Goal: Information Seeking & Learning: Check status

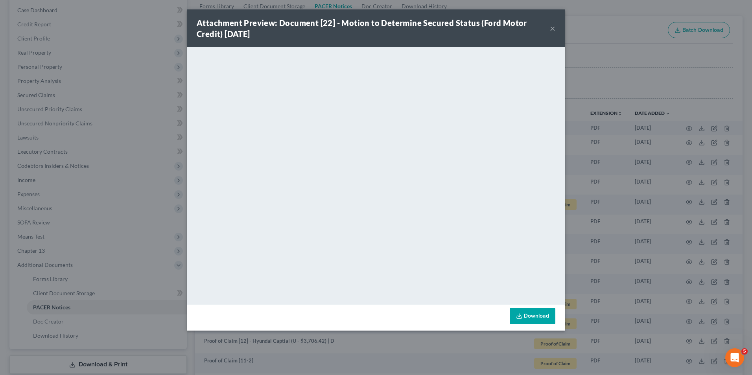
click at [550, 28] on button "×" at bounding box center [553, 28] width 6 height 9
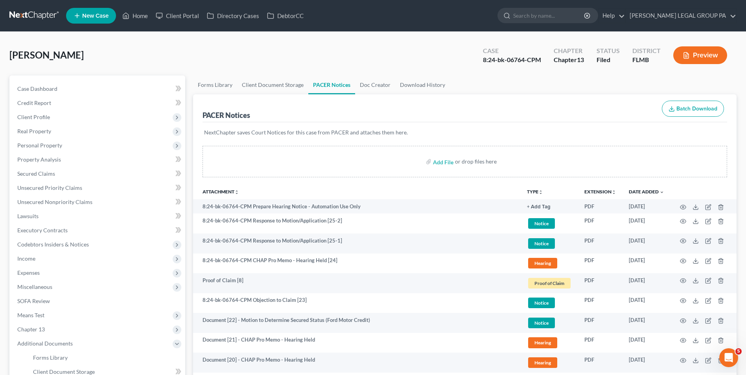
click at [19, 15] on link at bounding box center [34, 16] width 50 height 14
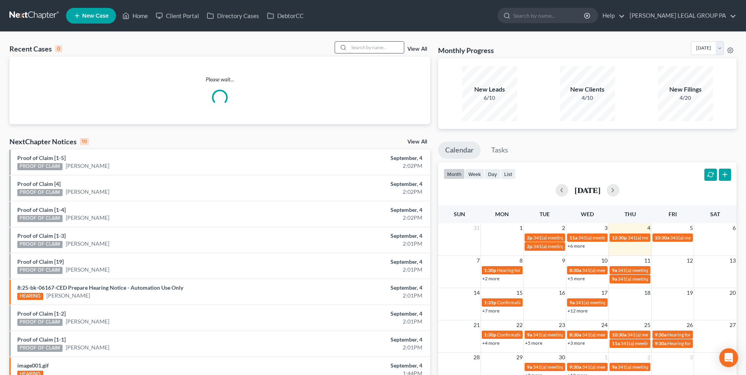
click at [378, 44] on input "search" at bounding box center [376, 47] width 55 height 11
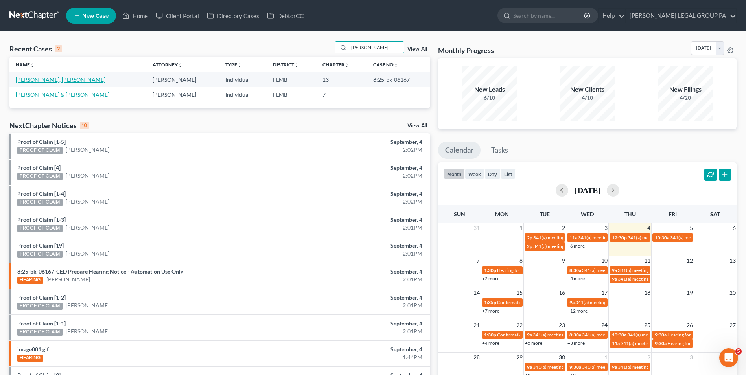
type input "gerald"
click at [52, 82] on link "Jordan Jr., Gerald" at bounding box center [61, 79] width 90 height 7
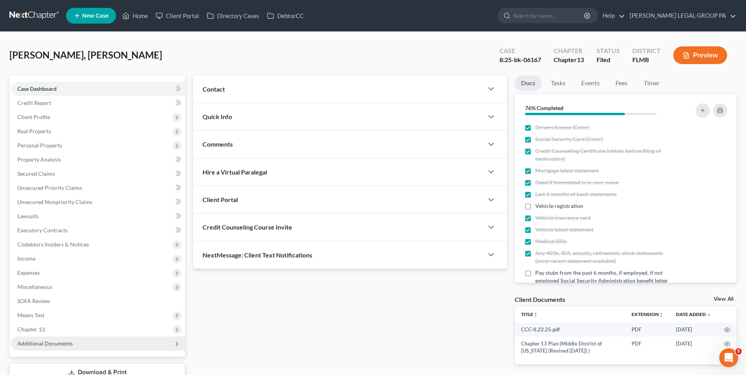
click at [74, 350] on span "Additional Documents" at bounding box center [98, 344] width 174 height 14
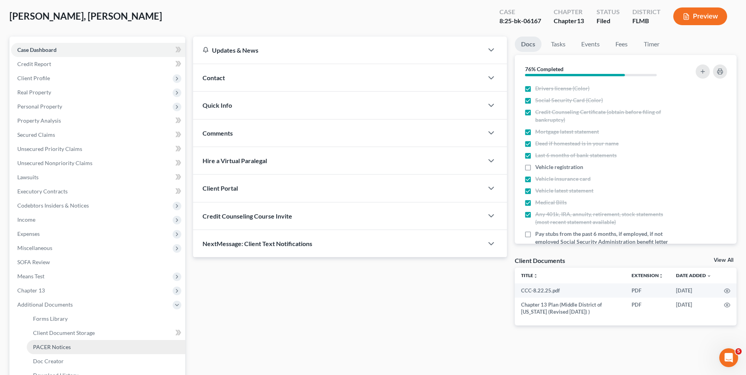
scroll to position [39, 0]
click at [73, 340] on link "PACER Notices" at bounding box center [106, 347] width 158 height 14
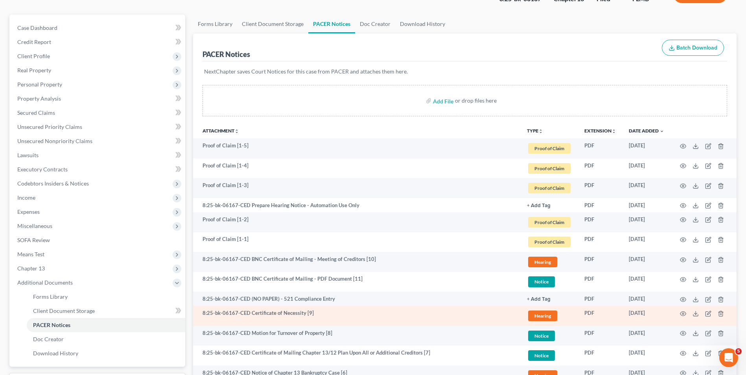
scroll to position [79, 0]
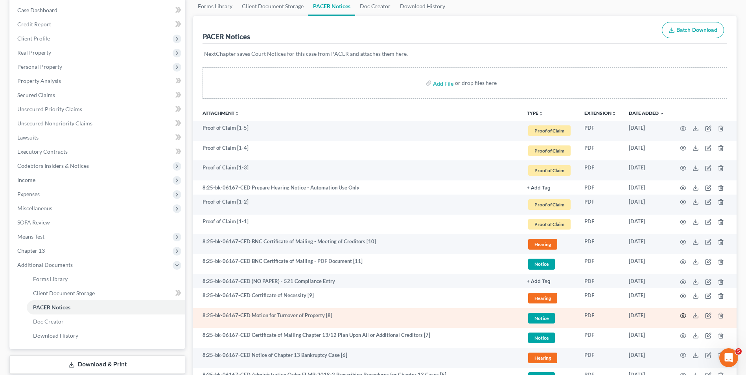
click at [680, 317] on icon "button" at bounding box center [683, 316] width 6 height 6
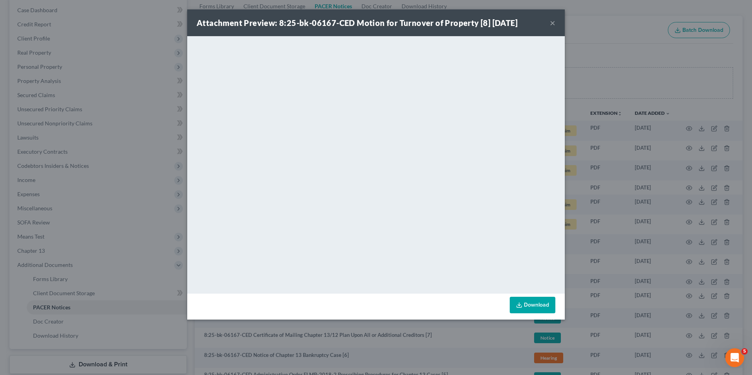
click at [552, 22] on button "×" at bounding box center [553, 22] width 6 height 9
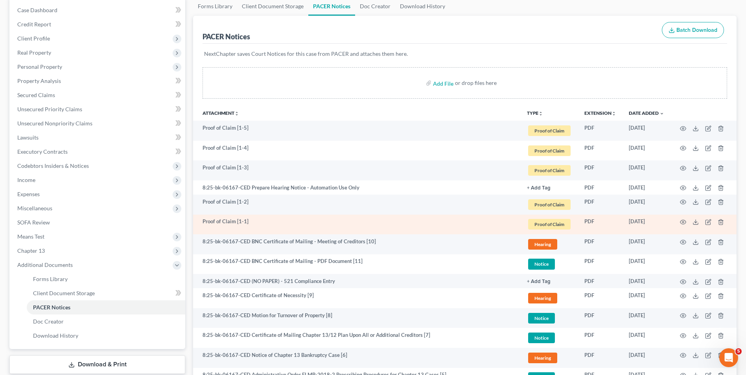
click at [284, 224] on td "Proof of Claim [1-1]" at bounding box center [357, 225] width 328 height 20
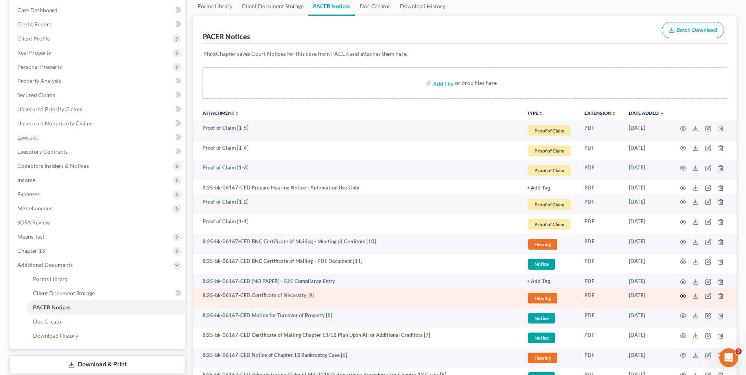
click at [680, 298] on icon "button" at bounding box center [683, 296] width 6 height 6
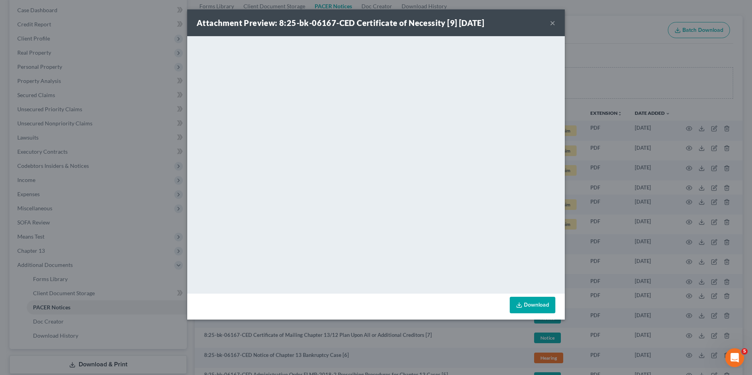
click at [554, 22] on button "×" at bounding box center [553, 22] width 6 height 9
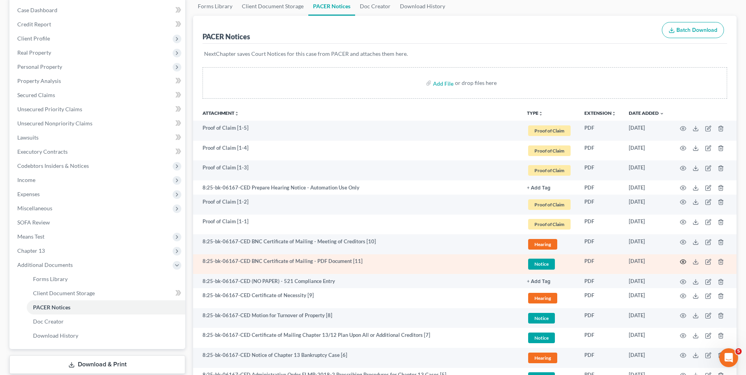
click at [682, 262] on circle "button" at bounding box center [683, 262] width 2 height 2
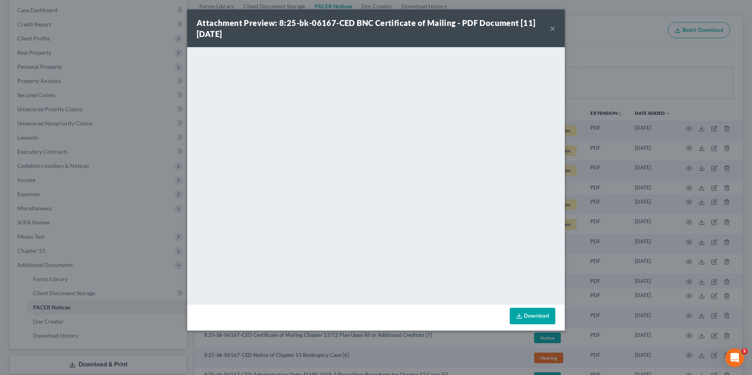
click at [554, 26] on button "×" at bounding box center [553, 28] width 6 height 9
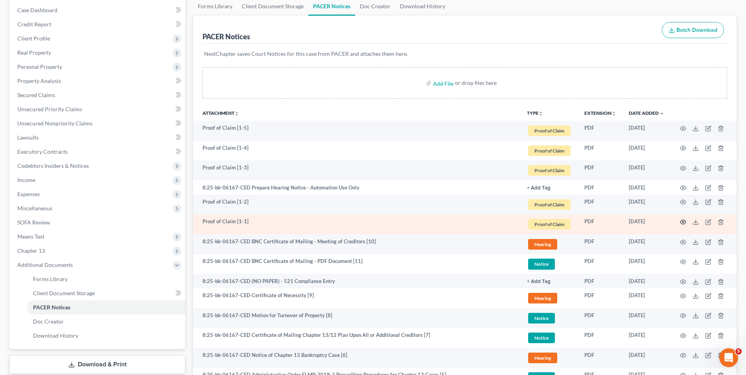
click at [683, 224] on icon "button" at bounding box center [683, 222] width 6 height 4
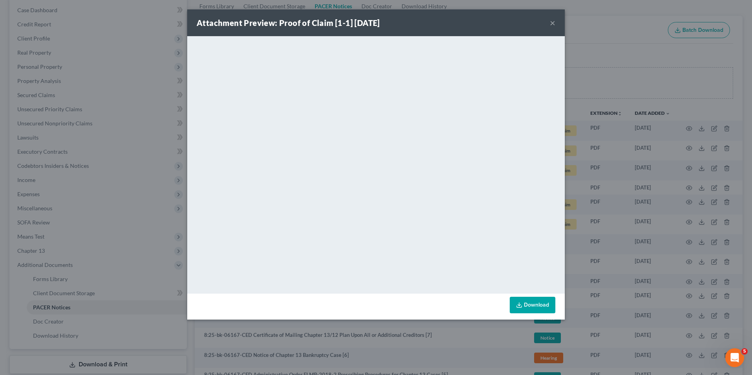
click at [552, 25] on button "×" at bounding box center [553, 22] width 6 height 9
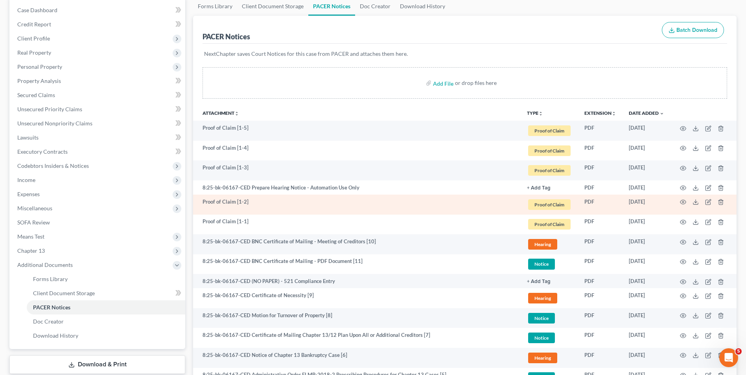
click at [686, 200] on td at bounding box center [703, 205] width 66 height 20
click at [682, 201] on icon "button" at bounding box center [683, 202] width 6 height 6
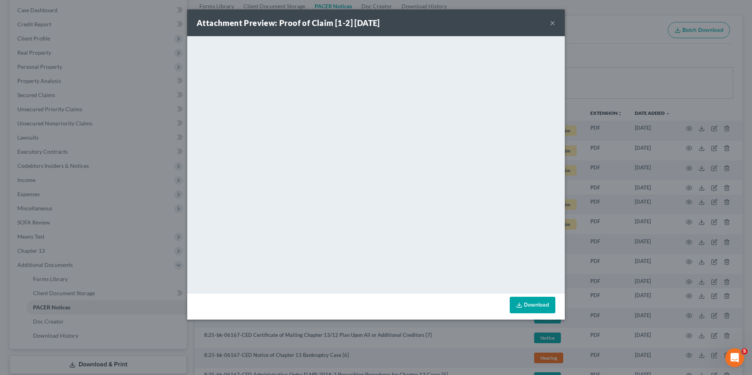
click at [551, 23] on button "×" at bounding box center [553, 22] width 6 height 9
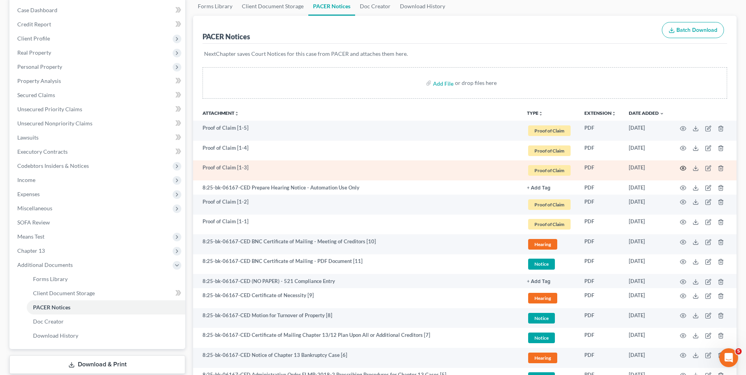
click at [680, 166] on icon "button" at bounding box center [683, 168] width 6 height 6
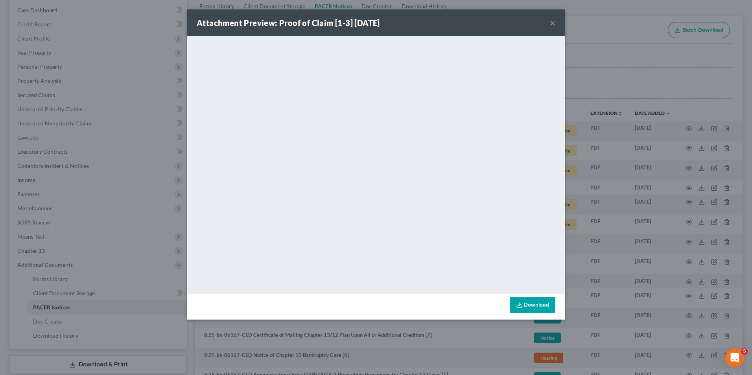
click at [550, 24] on button "×" at bounding box center [553, 22] width 6 height 9
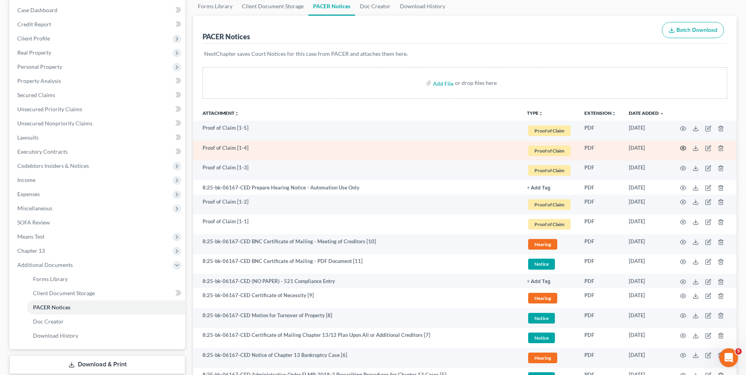
click at [682, 149] on icon "button" at bounding box center [683, 148] width 6 height 6
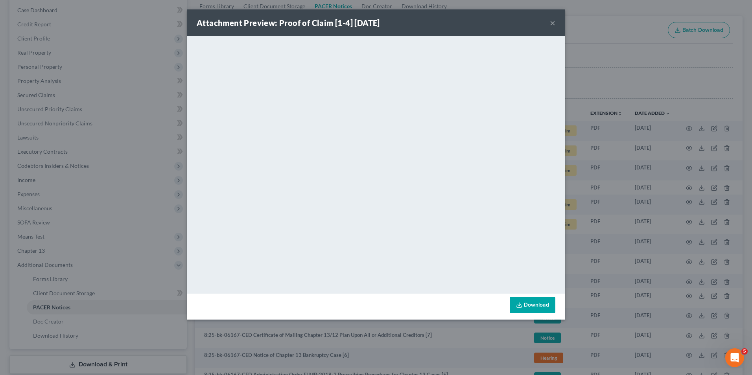
click at [552, 22] on button "×" at bounding box center [553, 22] width 6 height 9
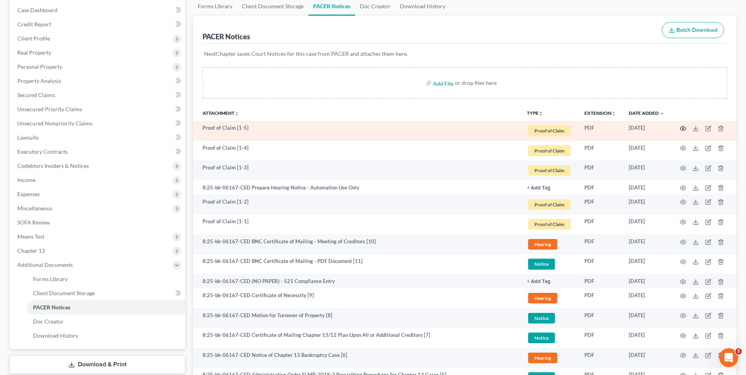
click at [682, 128] on icon "button" at bounding box center [683, 128] width 6 height 6
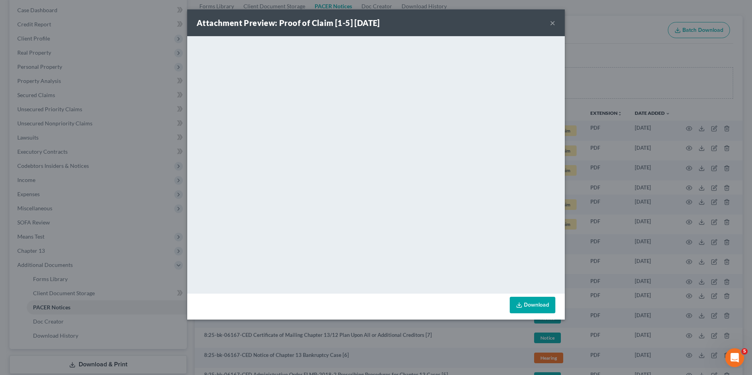
click at [552, 24] on button "×" at bounding box center [553, 22] width 6 height 9
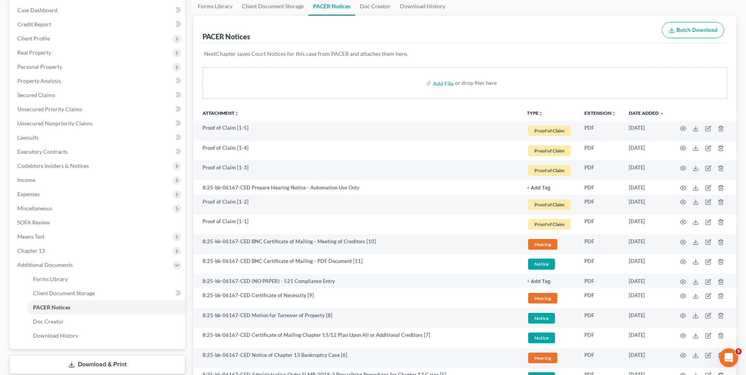
click at [525, 77] on div "Add File or drop files here" at bounding box center [464, 82] width 525 height 31
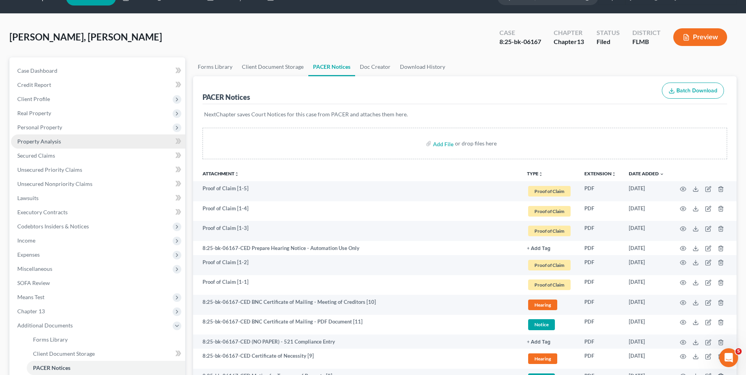
scroll to position [0, 0]
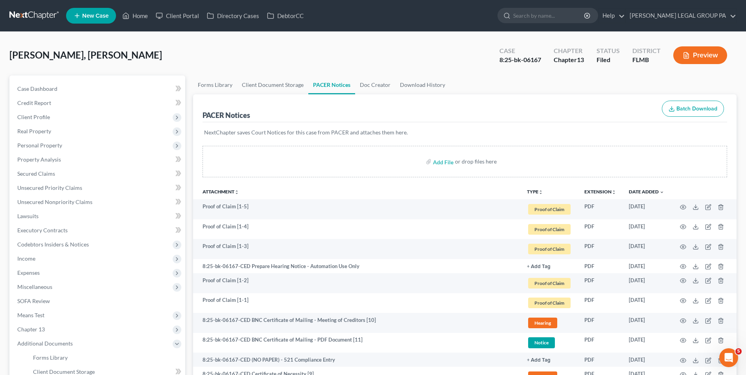
click at [42, 17] on link at bounding box center [34, 16] width 50 height 14
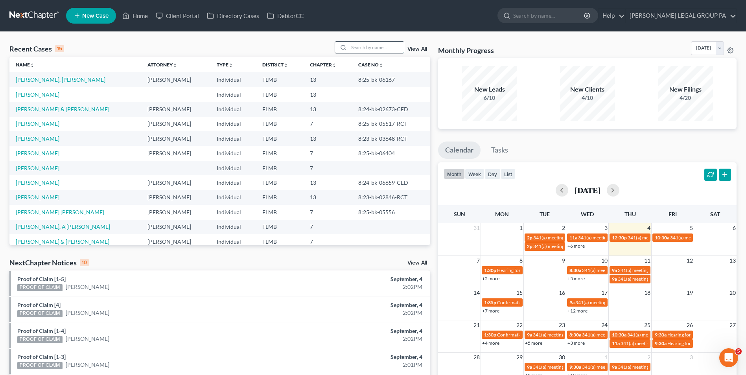
click at [377, 47] on input "search" at bounding box center [376, 47] width 55 height 11
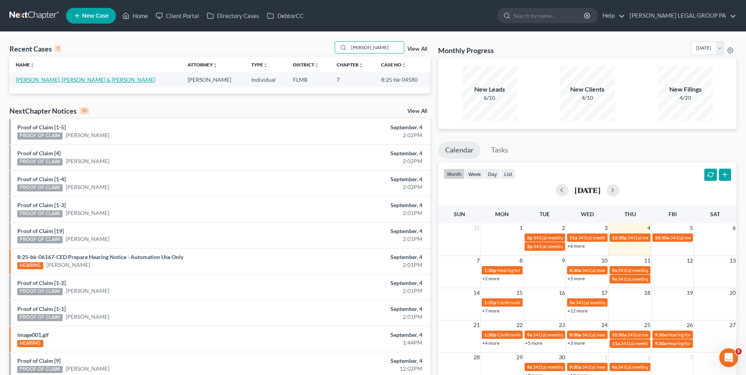
type input "conley"
click at [56, 82] on link "Conley Jr., Richard & Conley, Suzanne" at bounding box center [86, 79] width 140 height 7
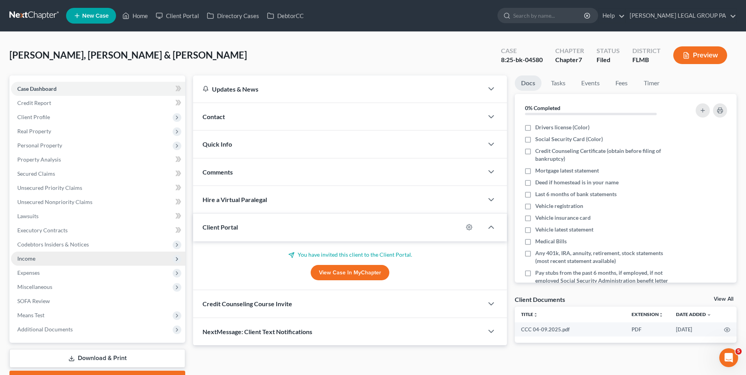
click at [62, 259] on span "Income" at bounding box center [98, 259] width 174 height 14
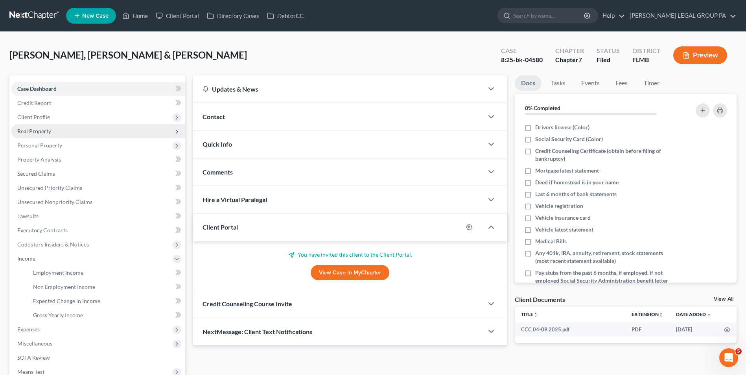
click at [57, 135] on span "Real Property" at bounding box center [98, 131] width 174 height 14
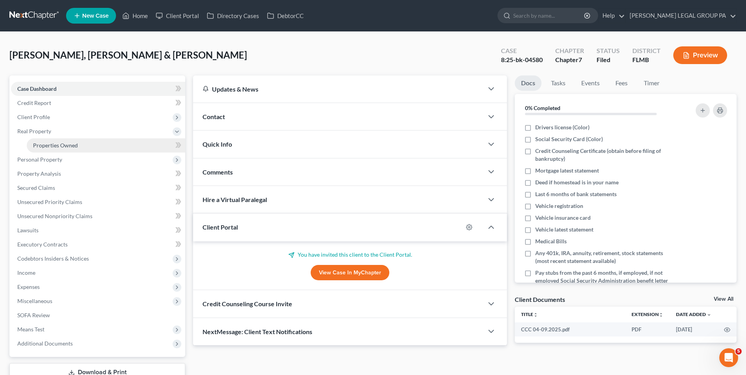
click at [58, 142] on span "Properties Owned" at bounding box center [55, 145] width 45 height 7
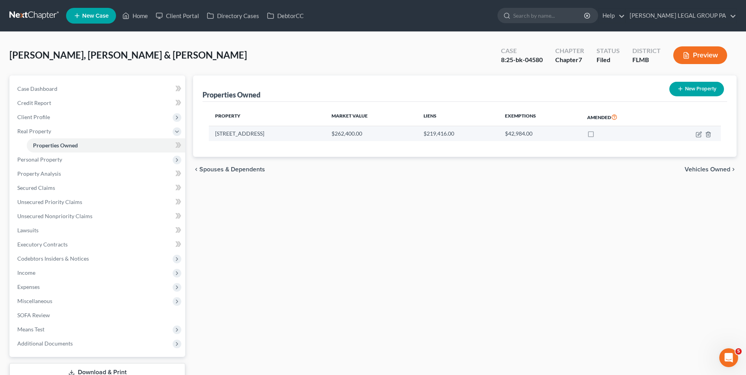
drag, startPoint x: 216, startPoint y: 133, endPoint x: 283, endPoint y: 136, distance: 67.3
click at [283, 136] on td "1004 Meadowood Pointe Rd." at bounding box center [267, 133] width 116 height 15
copy td "1004 Meadowood Pointe Rd"
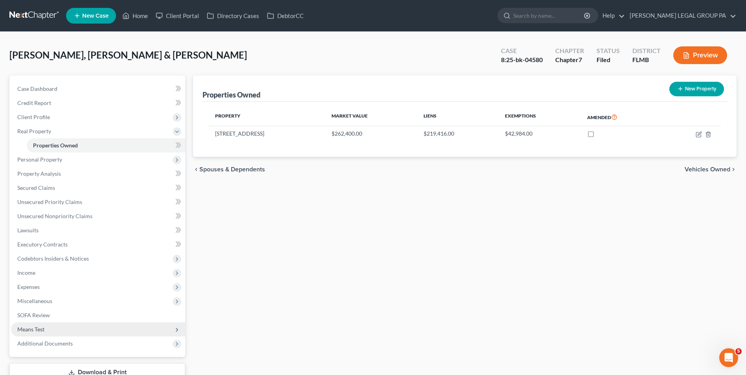
scroll to position [57, 0]
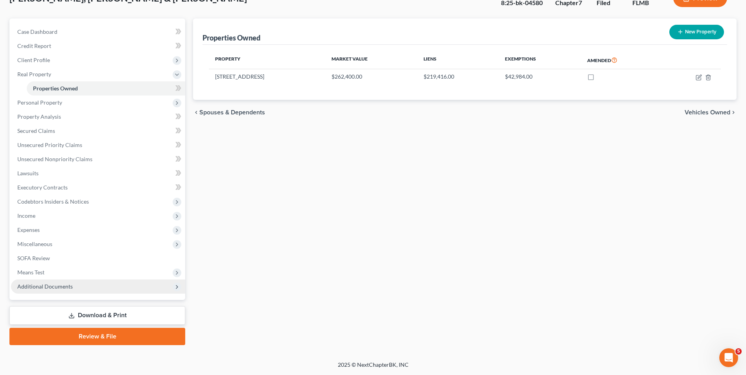
click at [90, 293] on span "Additional Documents" at bounding box center [98, 287] width 174 height 14
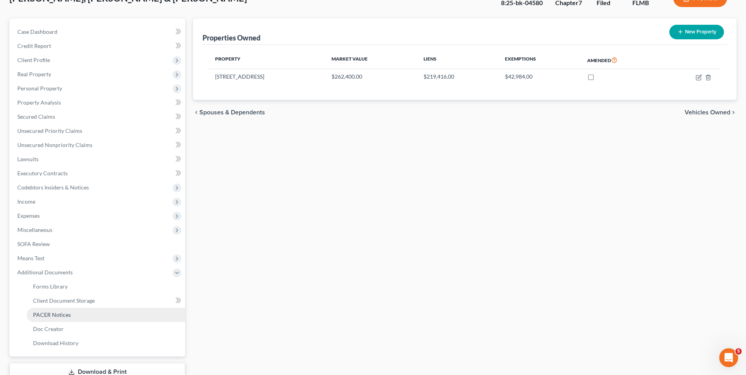
click at [85, 316] on link "PACER Notices" at bounding box center [106, 315] width 158 height 14
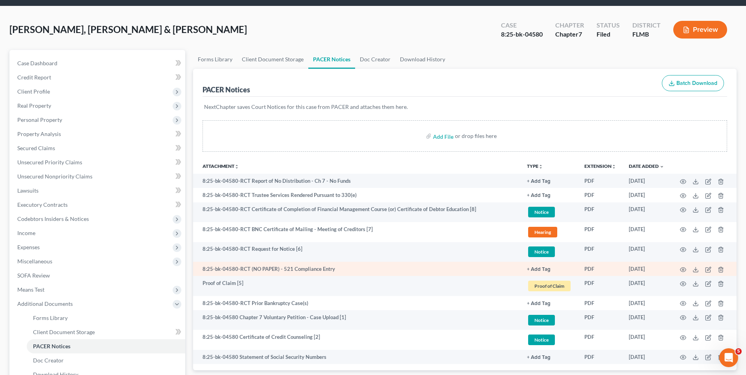
scroll to position [39, 0]
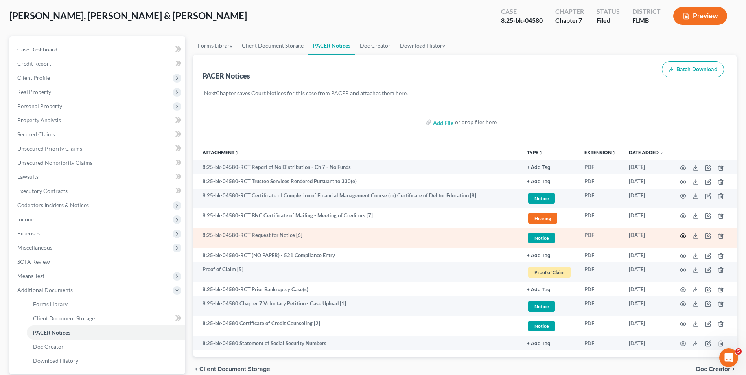
click at [683, 236] on icon "button" at bounding box center [683, 236] width 6 height 6
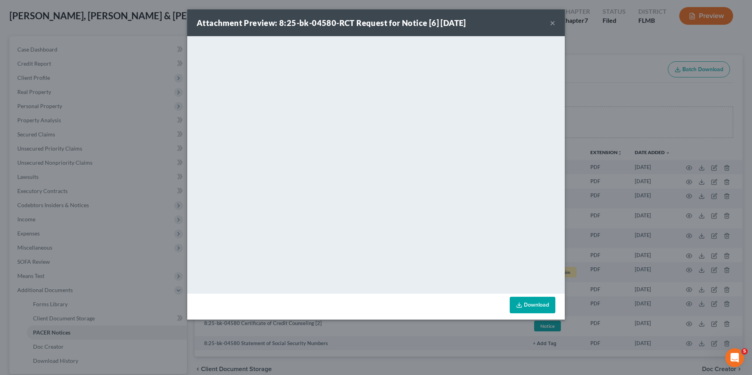
click at [551, 23] on button "×" at bounding box center [553, 22] width 6 height 9
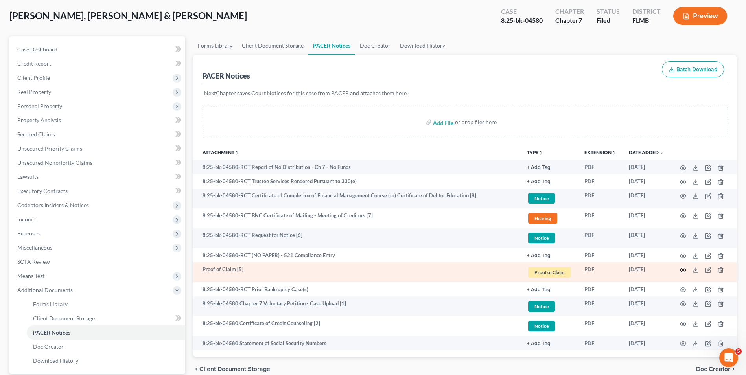
click at [681, 269] on icon "button" at bounding box center [683, 270] width 6 height 4
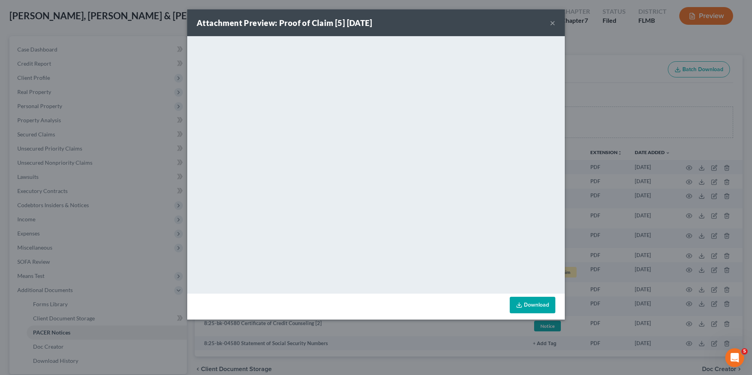
click at [554, 23] on button "×" at bounding box center [553, 22] width 6 height 9
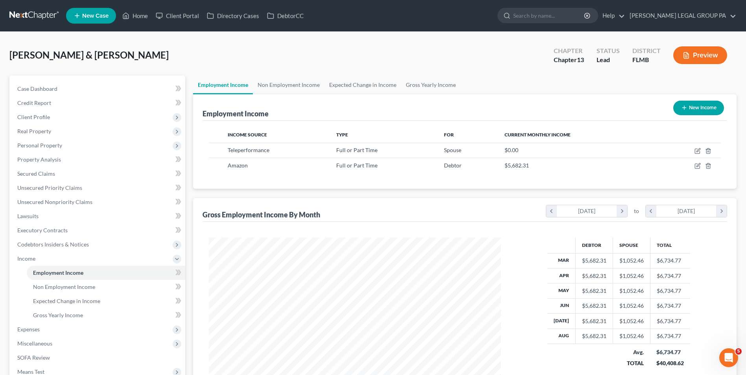
scroll to position [146, 307]
